Goal: Task Accomplishment & Management: Use online tool/utility

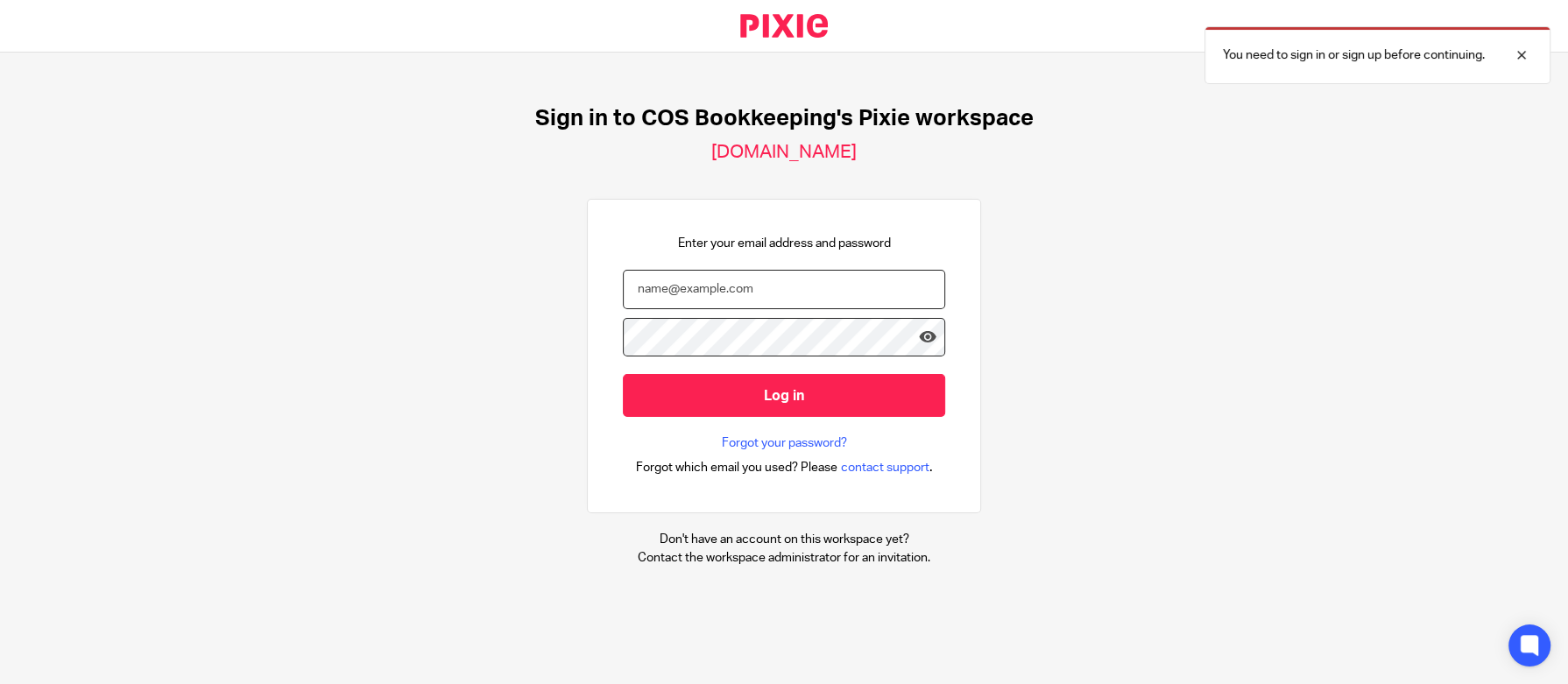
click at [731, 289] on input "email" at bounding box center [783, 289] width 322 height 39
type input "karen@cosbookkeeping.co.uk"
click at [623, 374] on input "Log in" at bounding box center [783, 395] width 322 height 43
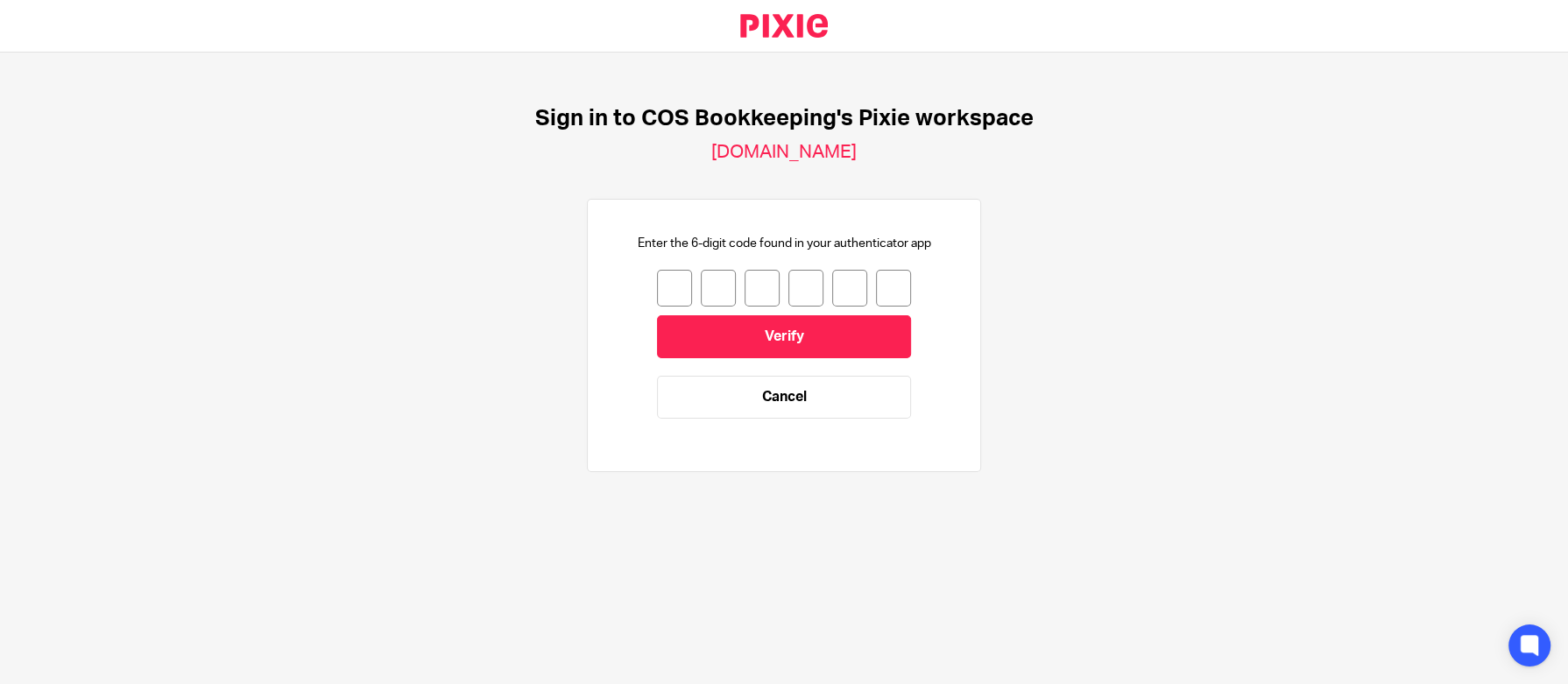
click at [657, 289] on input "number" at bounding box center [674, 288] width 35 height 37
type input "9"
type input "4"
type input "7"
type input "2"
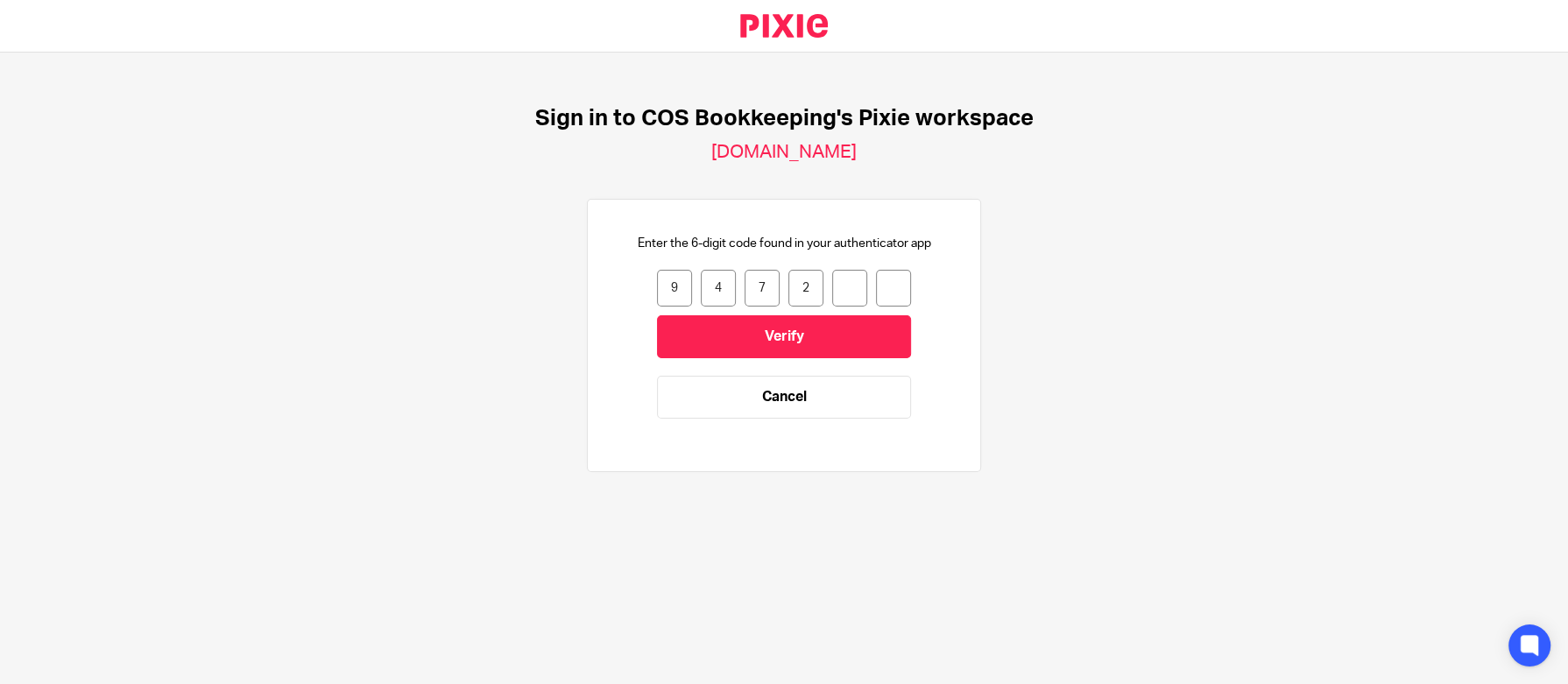
type input "8"
type input "6"
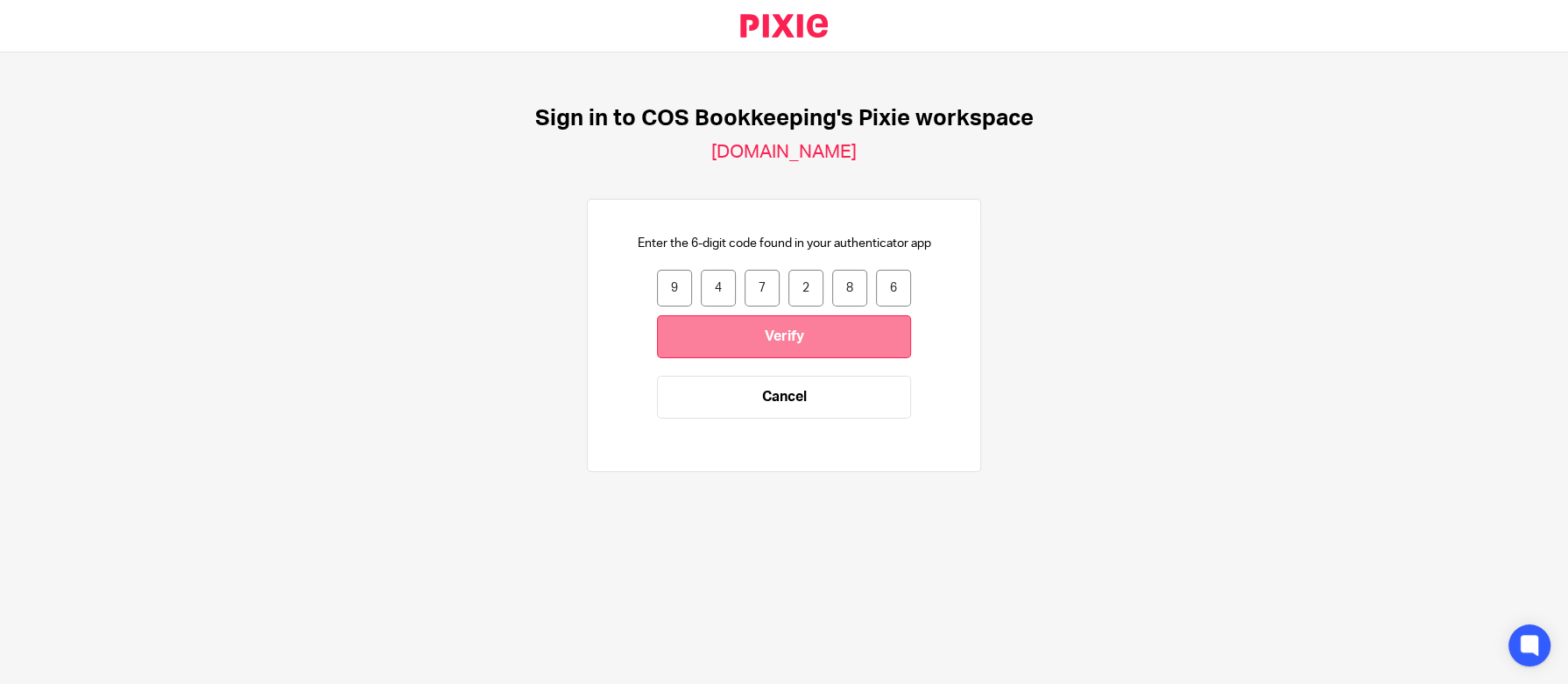
click at [719, 328] on input "Verify" at bounding box center [784, 336] width 254 height 43
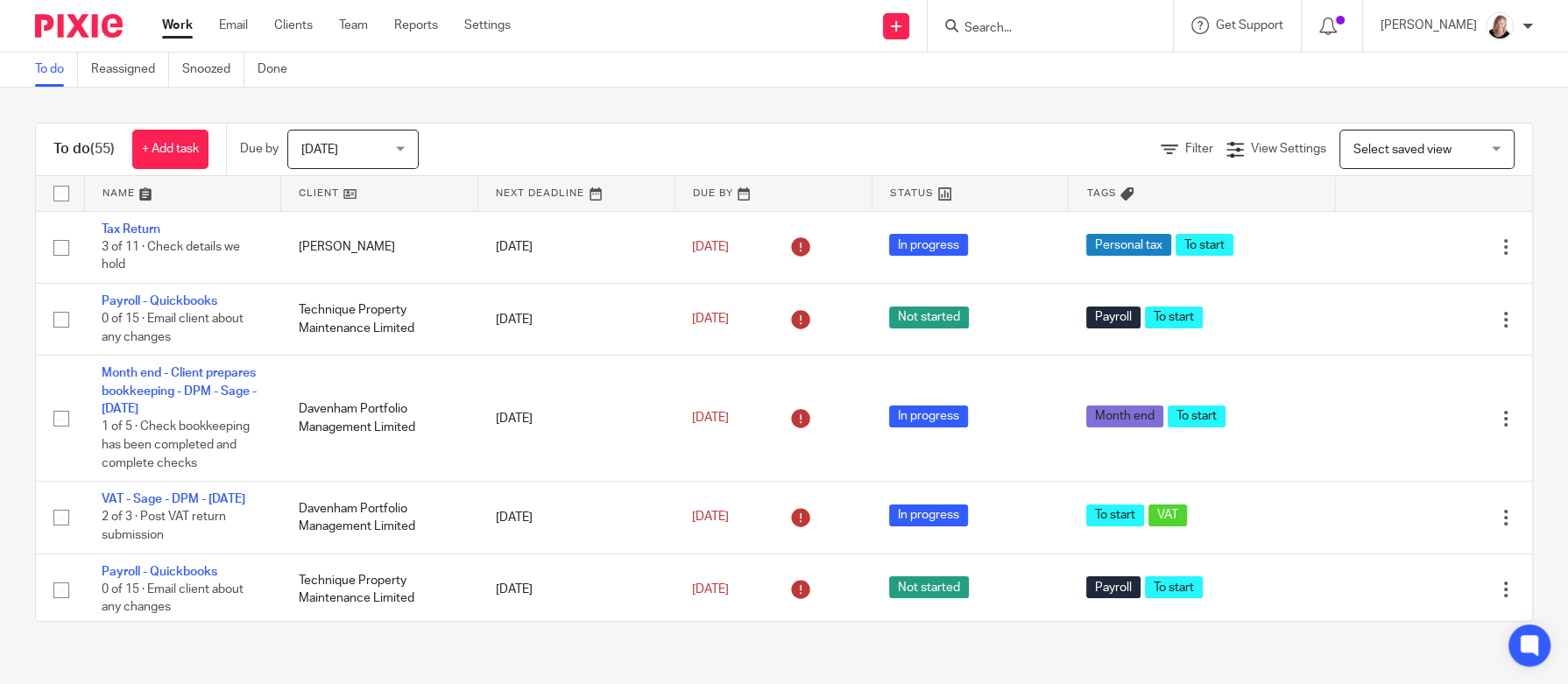
click at [1060, 31] on input "Search" at bounding box center [1041, 29] width 158 height 15
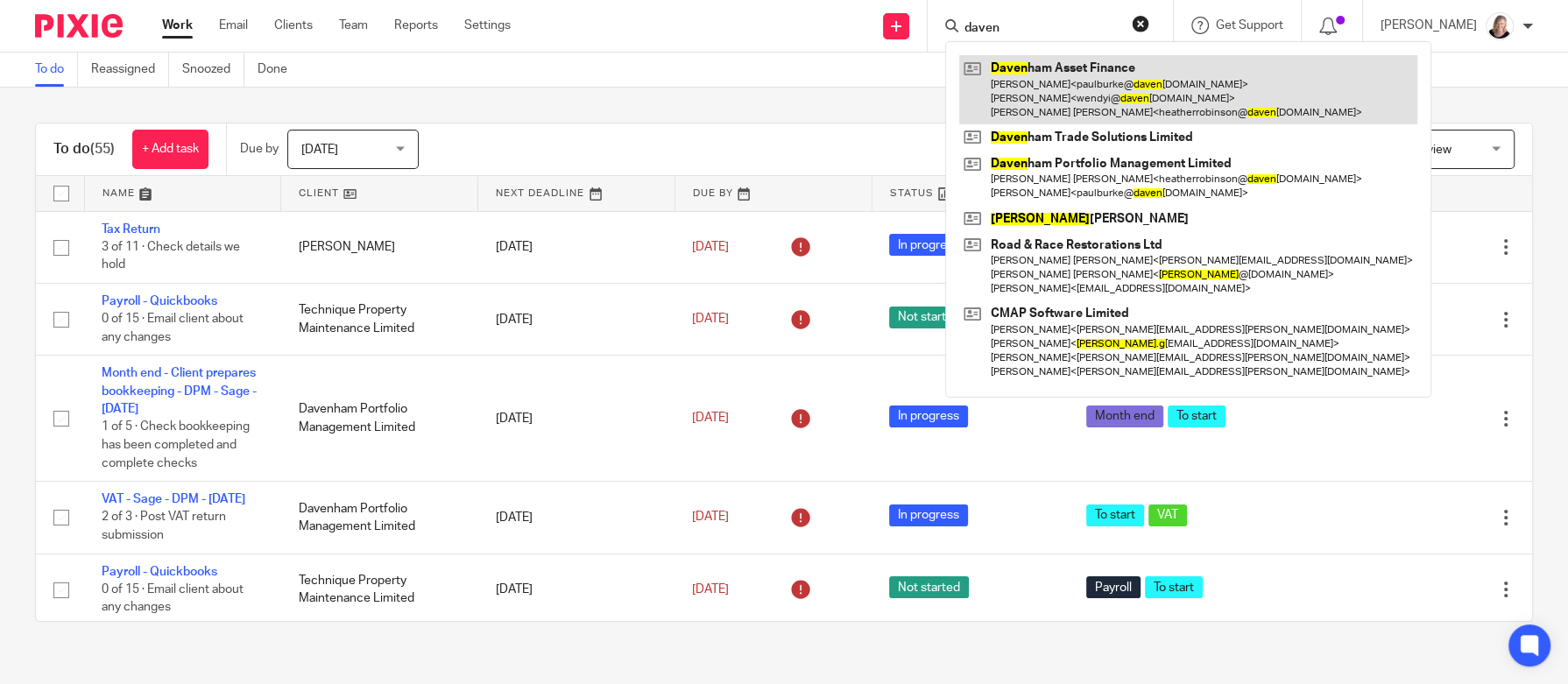
type input "daven"
click at [1081, 78] on link at bounding box center [1188, 89] width 458 height 69
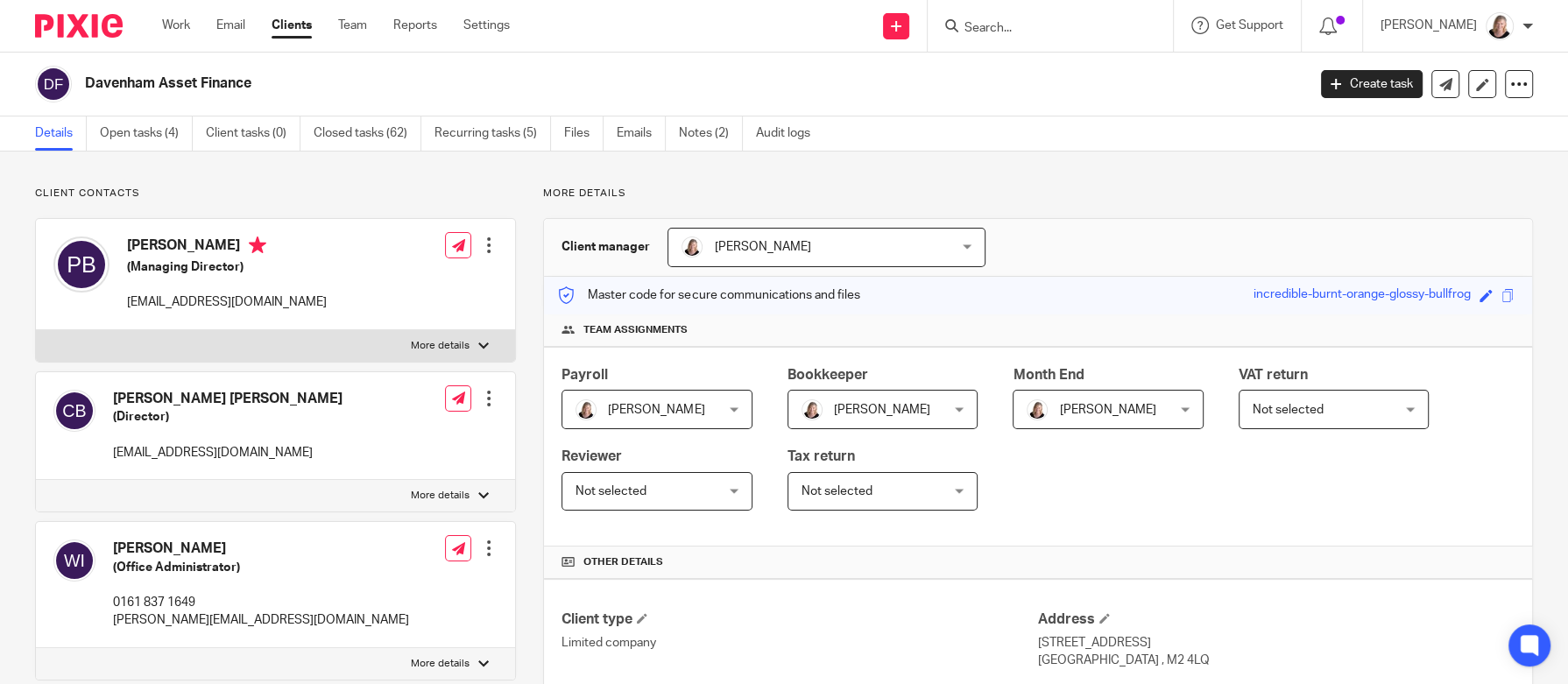
click at [812, 99] on div "Davenham Asset Finance" at bounding box center [664, 84] width 1260 height 37
click at [128, 134] on link "Open tasks (4)" at bounding box center [146, 134] width 93 height 35
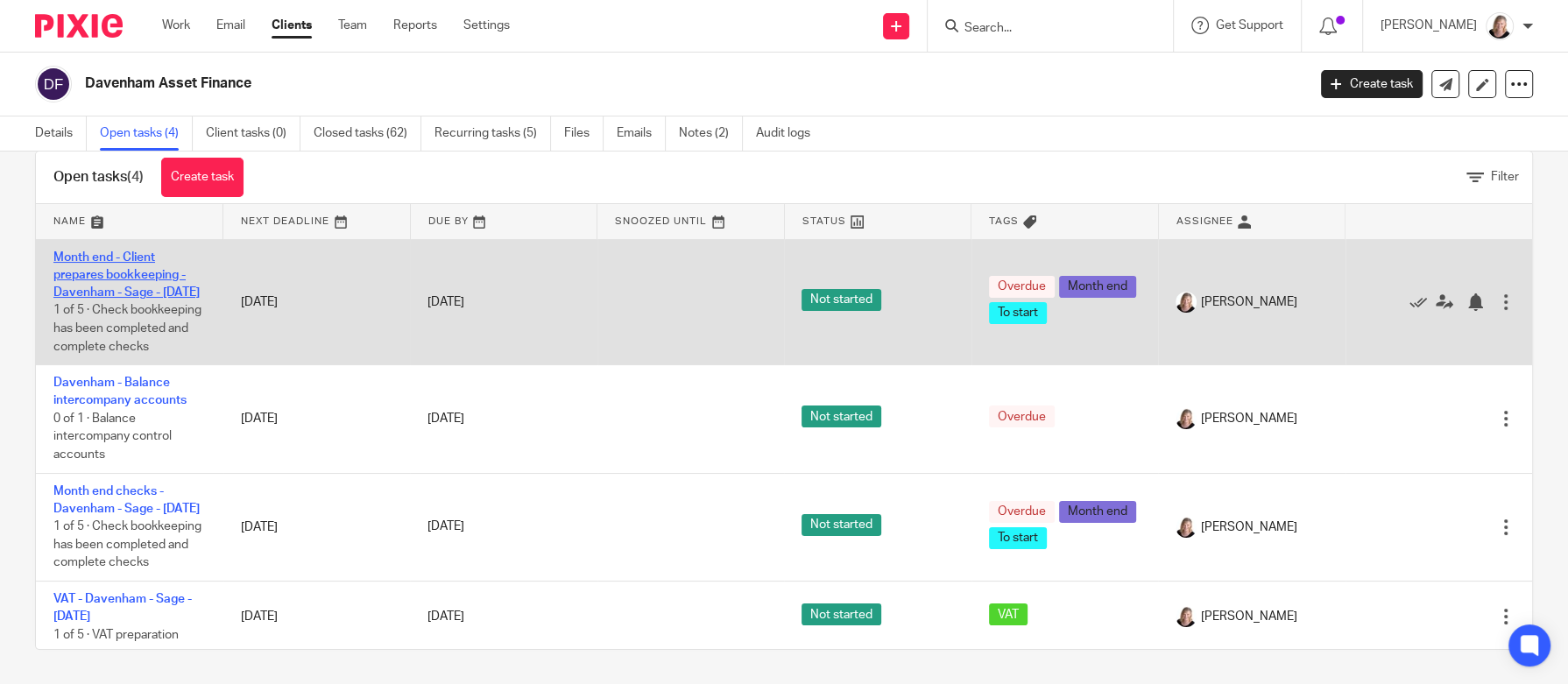
click at [116, 294] on link "Month end - Client prepares bookkeeping - Davenham - Sage - [DATE]" at bounding box center [127, 276] width 146 height 48
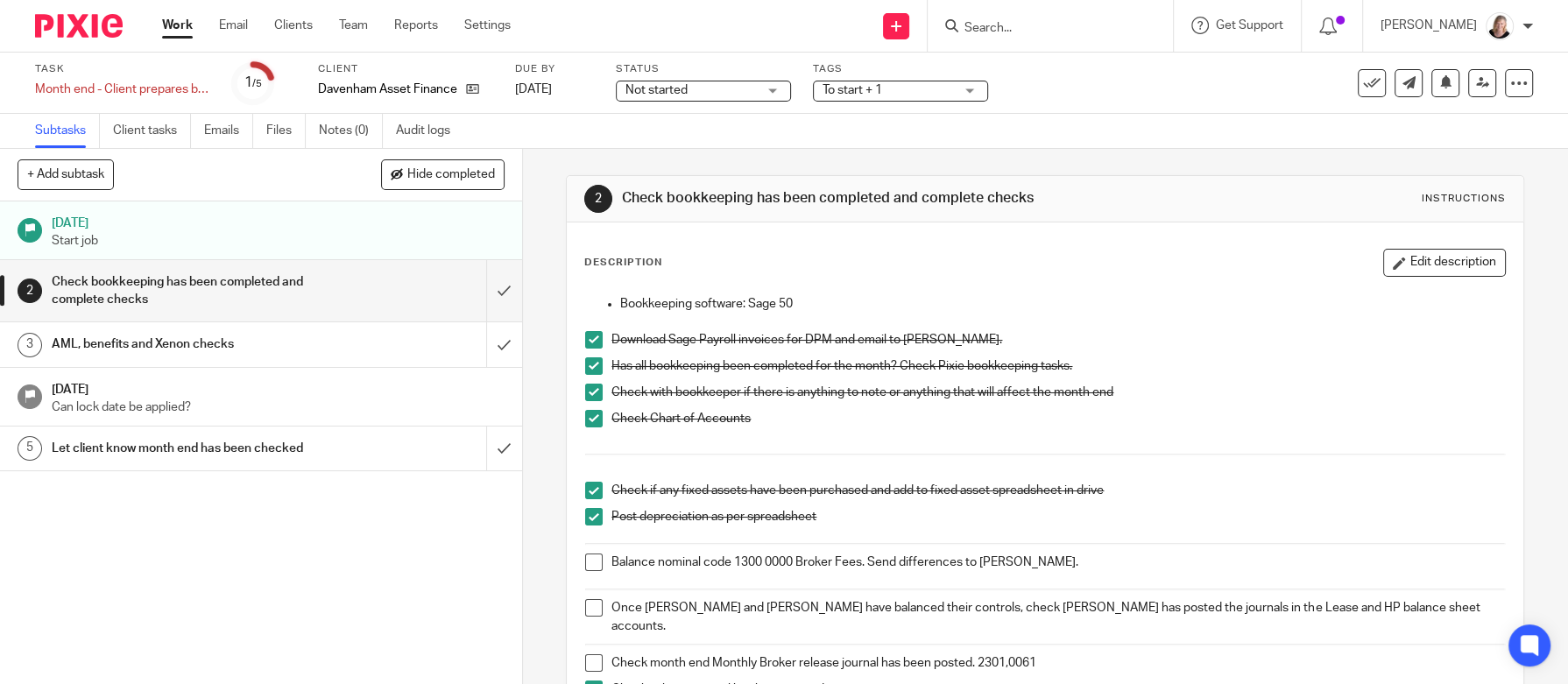
scroll to position [132, 0]
